Goal: Task Accomplishment & Management: Manage account settings

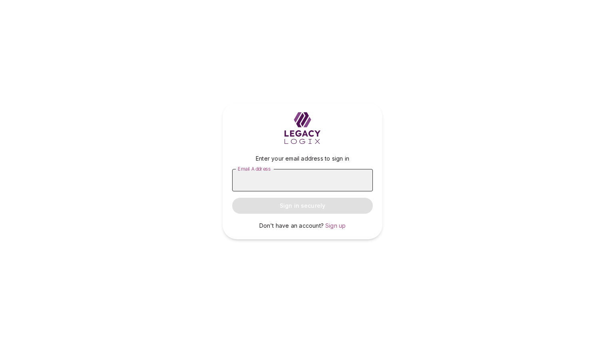
click at [288, 181] on input "Email Address" at bounding box center [302, 180] width 141 height 22
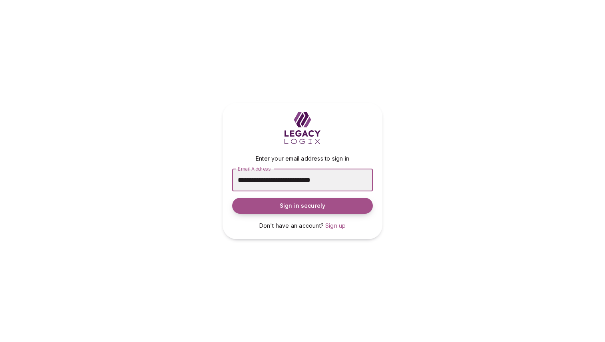
type input "**********"
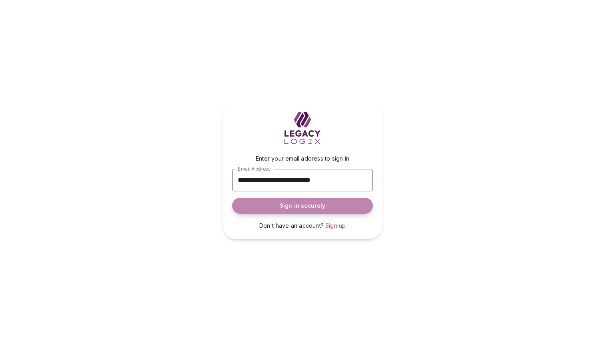
click at [290, 207] on span "Sign in securely" at bounding box center [303, 206] width 46 height 8
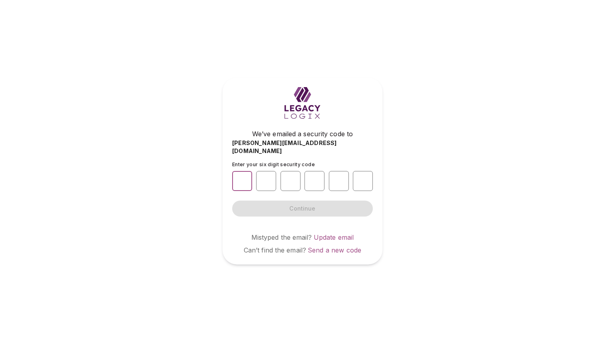
click at [242, 176] on input "number" at bounding box center [242, 181] width 20 height 20
type input "*"
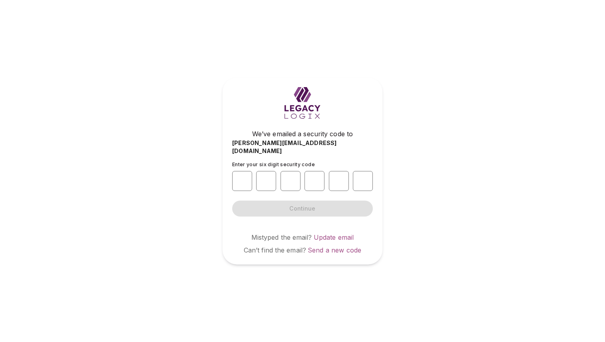
type input "*"
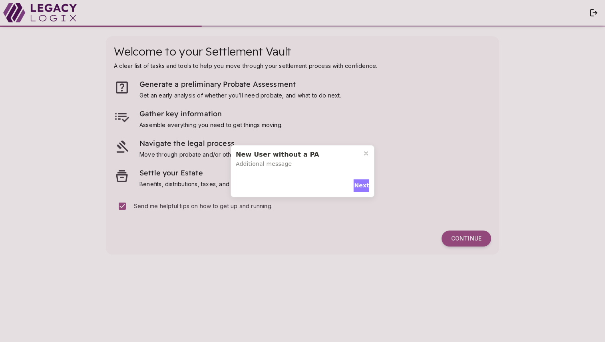
click at [360, 185] on span "Next" at bounding box center [361, 185] width 15 height 8
click at [360, 180] on span "Next" at bounding box center [361, 184] width 15 height 8
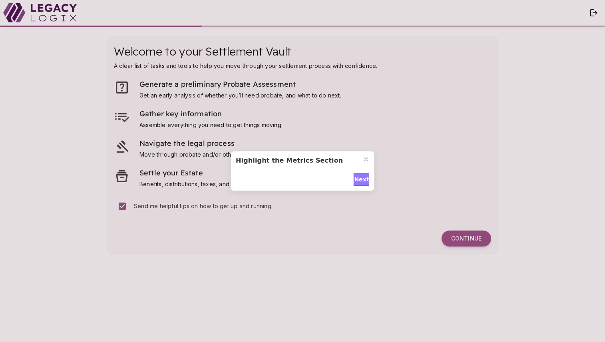
click at [360, 177] on span "Next" at bounding box center [361, 179] width 15 height 8
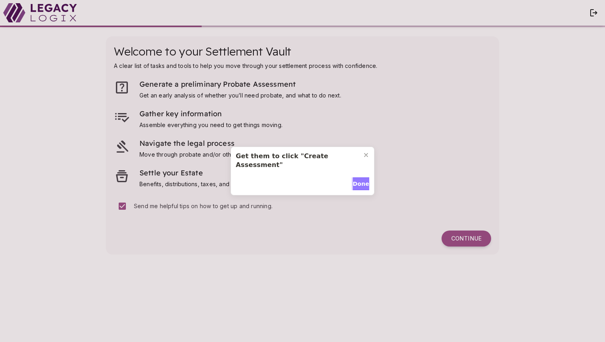
click at [360, 180] on span "Done" at bounding box center [361, 184] width 16 height 8
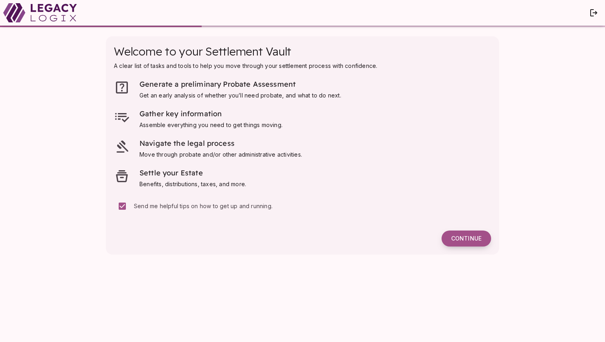
click at [460, 240] on span "Continue" at bounding box center [466, 238] width 30 height 7
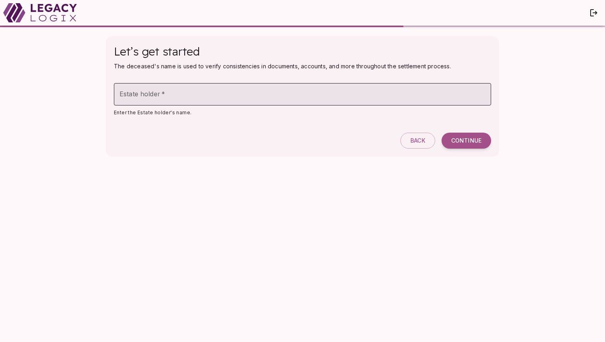
click at [161, 97] on input "Estate holder   *" at bounding box center [302, 94] width 377 height 22
type input "**********"
click at [462, 140] on span "Continue" at bounding box center [466, 140] width 30 height 7
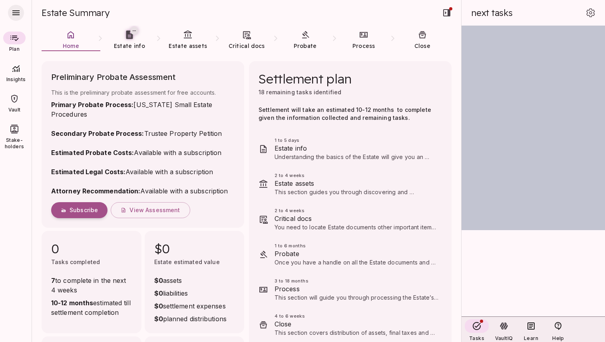
click at [17, 16] on icon "button" at bounding box center [16, 13] width 10 height 10
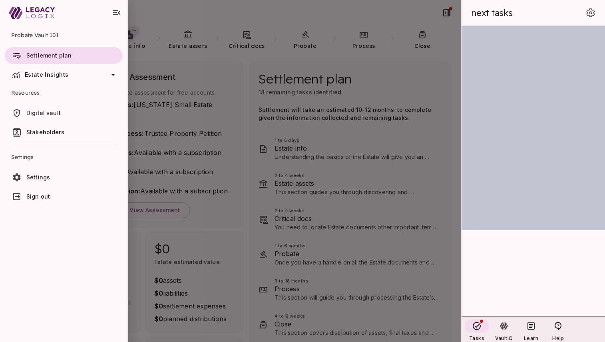
click at [52, 177] on span "Settings" at bounding box center [72, 177] width 93 height 8
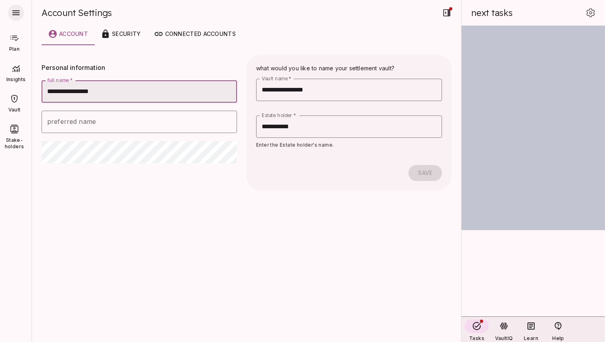
click at [17, 16] on icon "button" at bounding box center [16, 13] width 10 height 10
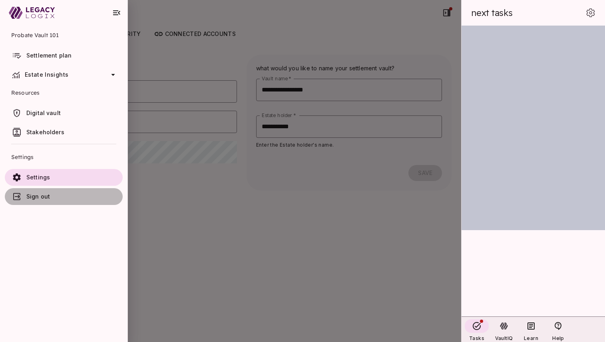
click at [53, 195] on span "Sign out" at bounding box center [72, 197] width 93 height 8
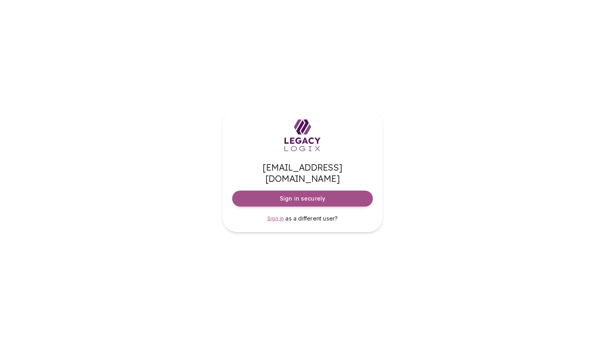
click at [274, 215] on span "Sign in" at bounding box center [275, 218] width 17 height 6
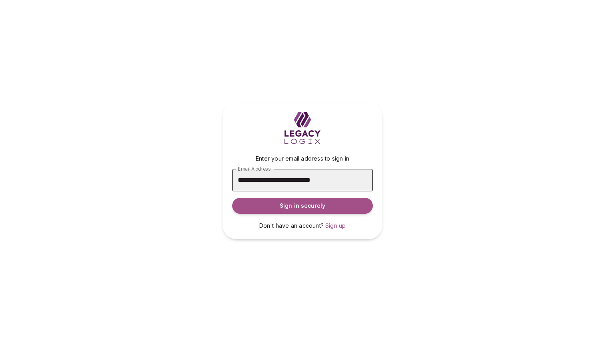
click at [283, 181] on input "**********" at bounding box center [302, 180] width 141 height 22
type input "**********"
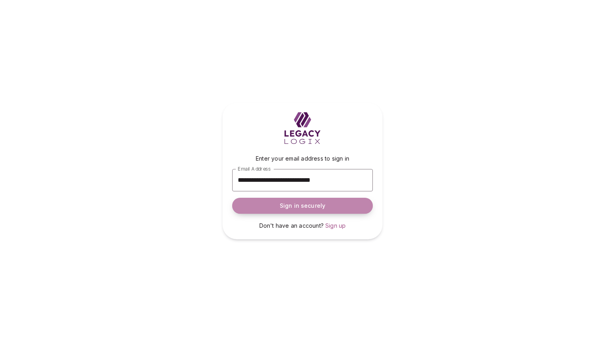
click at [313, 202] on span "Sign in securely" at bounding box center [303, 206] width 46 height 8
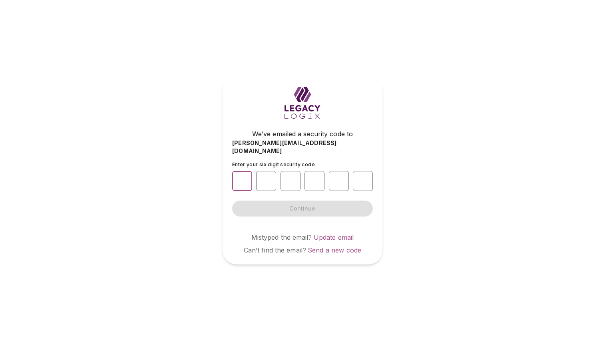
click at [241, 176] on input "number" at bounding box center [242, 181] width 20 height 20
type input "*"
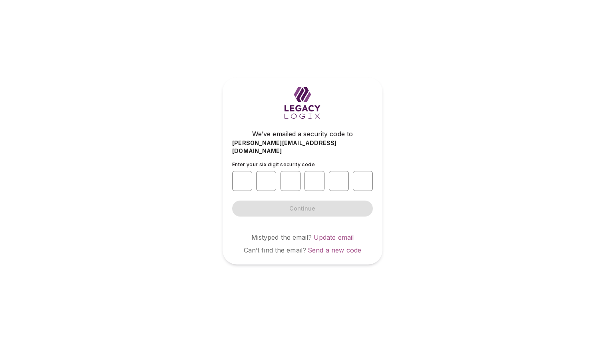
type input "*"
